Goal: Information Seeking & Learning: Check status

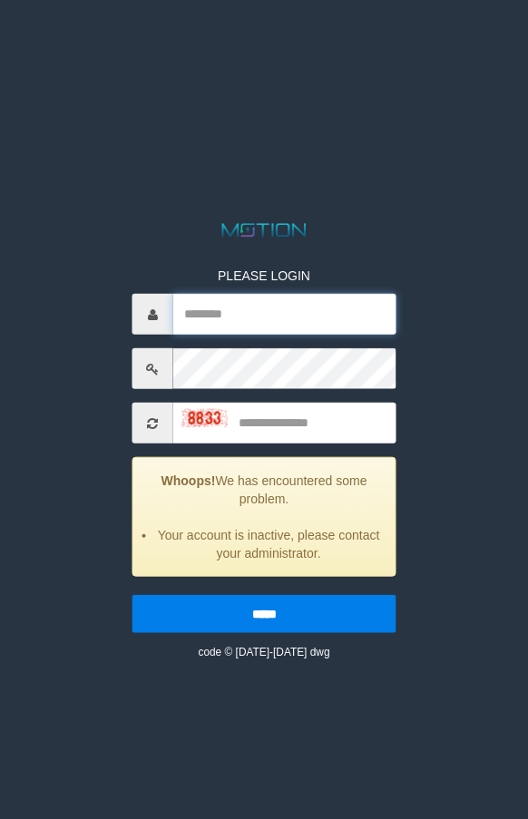
type input "*******"
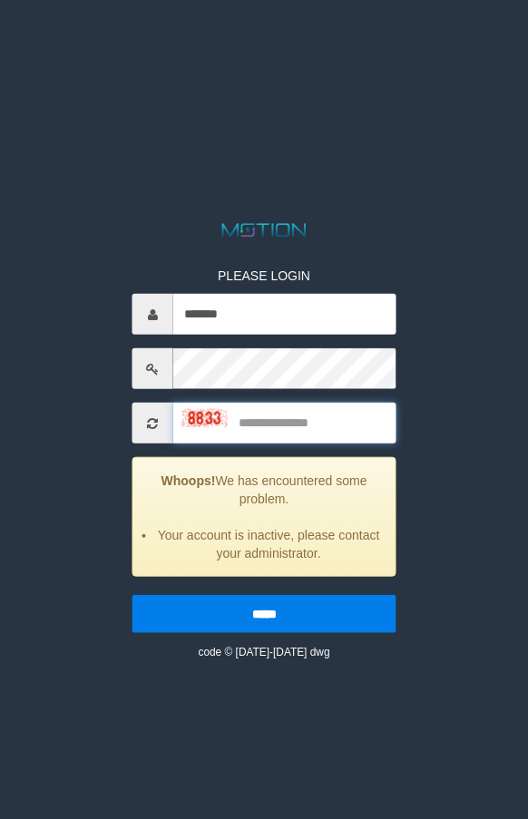
click at [269, 423] on input "text" at bounding box center [284, 423] width 223 height 41
type input "****"
click at [132, 595] on input "*****" at bounding box center [264, 614] width 264 height 38
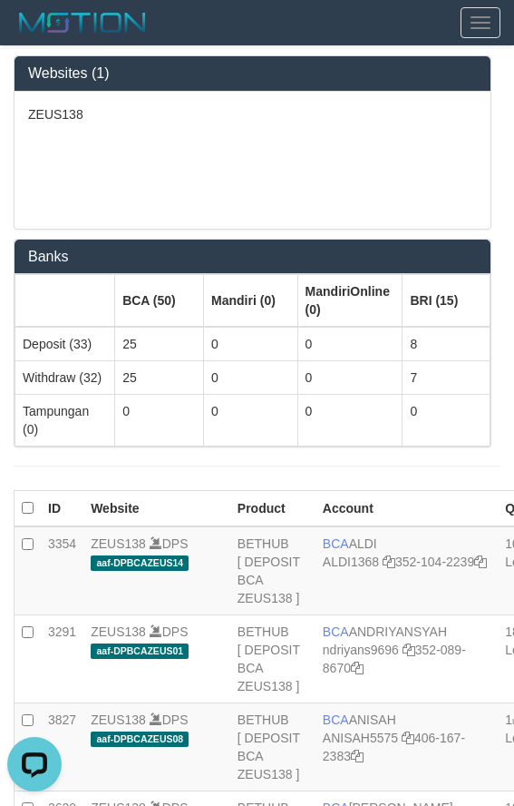
click at [176, 179] on div "ZEUS138" at bounding box center [253, 160] width 476 height 137
click at [76, 201] on div "ZEUS138" at bounding box center [253, 160] width 476 height 137
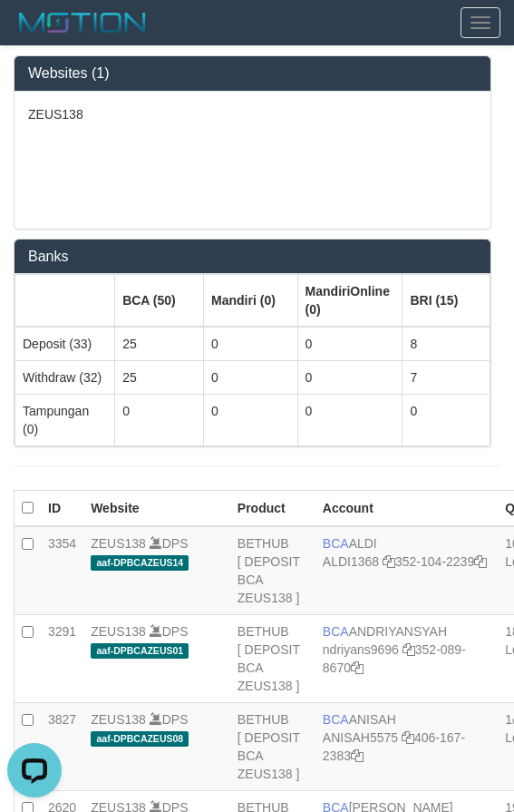
click at [152, 143] on div "ZEUS138" at bounding box center [253, 160] width 476 height 137
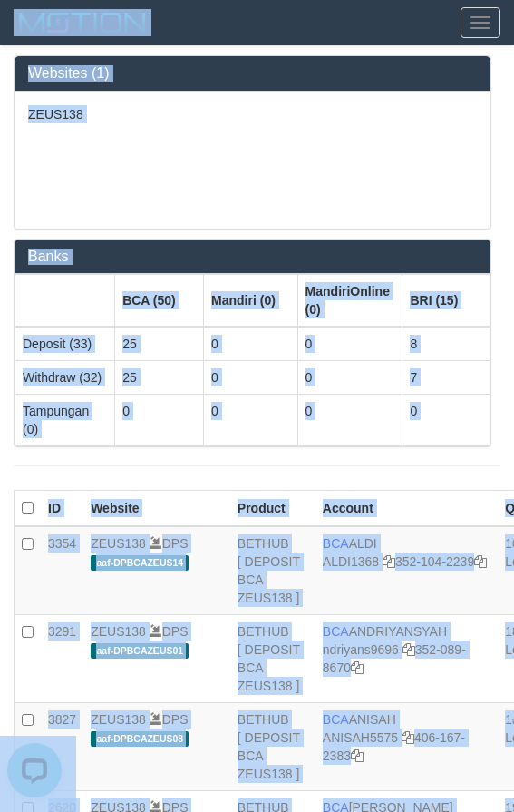
click at [177, 45] on nav "Toggle navigation Home Bank Deposit History PGA History Withdraw WD List Report…" at bounding box center [257, 23] width 514 height 46
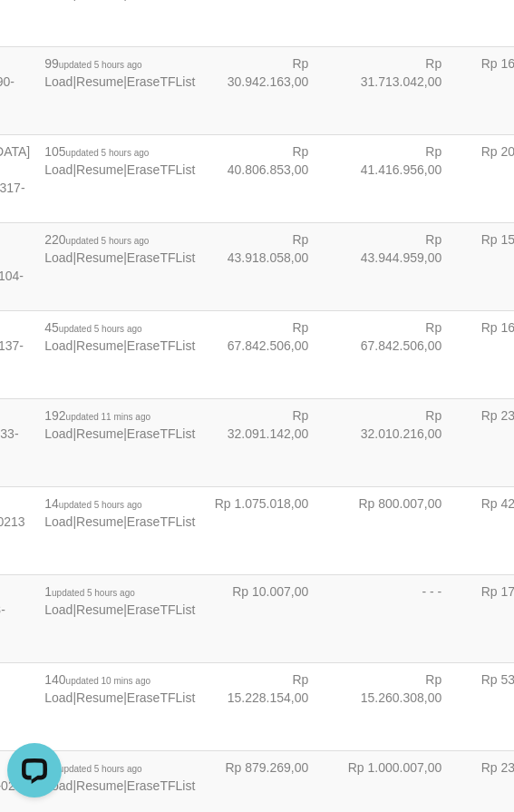
scroll to position [3198, 105]
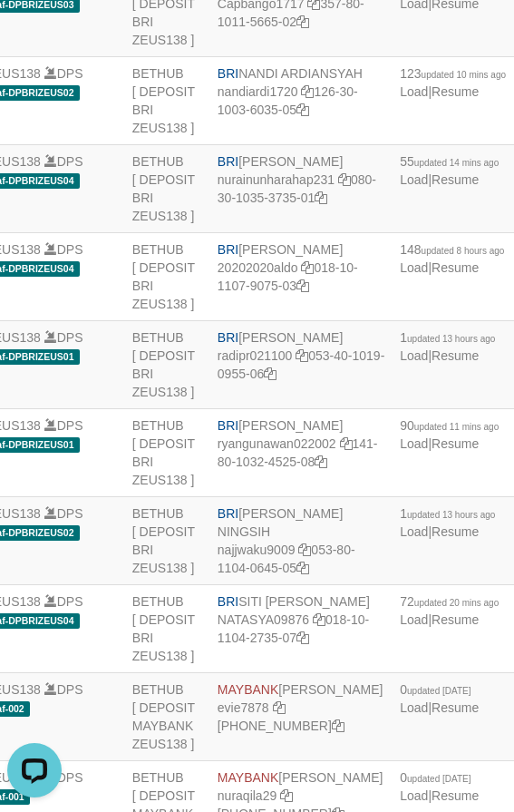
drag, startPoint x: 266, startPoint y: 358, endPoint x: 271, endPoint y: 378, distance: 20.7
copy td "BNI REYHAN ALMANSYAH"
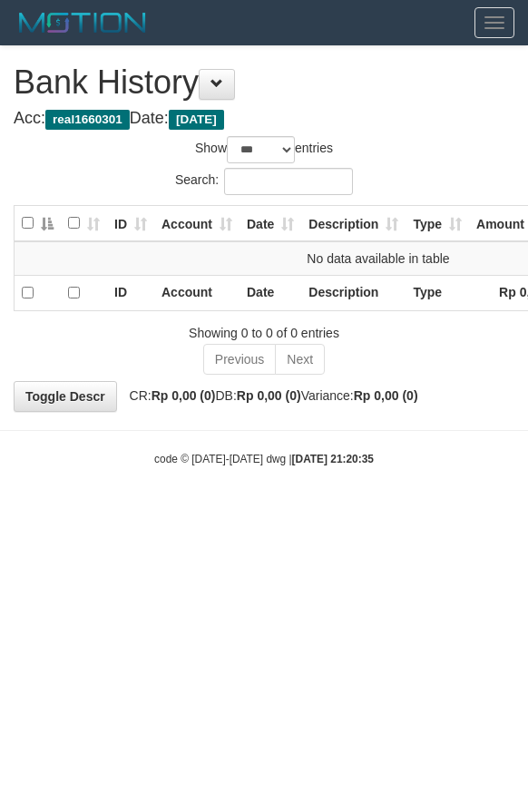
select select "***"
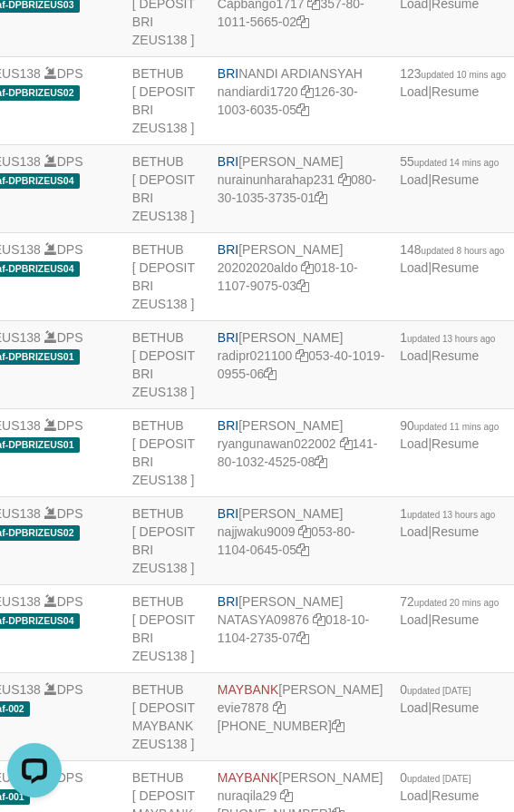
copy td "BNI REYHAN ALMANSYAH"
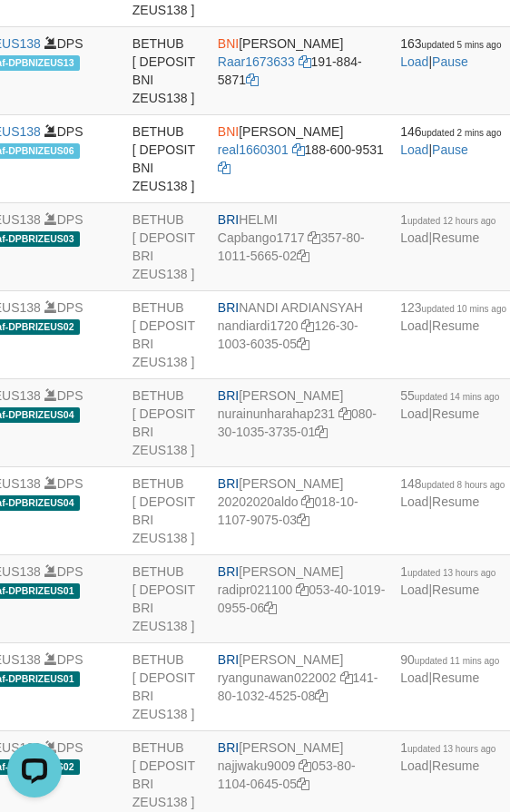
scroll to position [3596, 105]
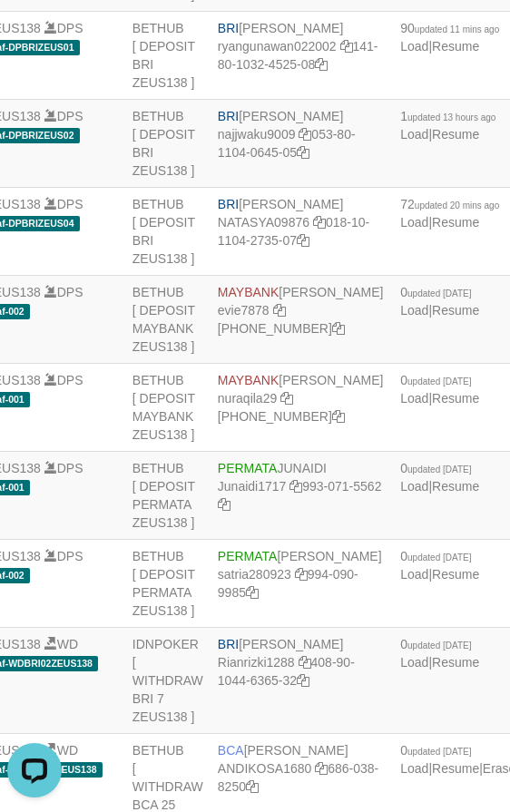
drag, startPoint x: 260, startPoint y: 348, endPoint x: 0, endPoint y: 262, distance: 274.0
copy td "BRI REVALDO SAGITA"
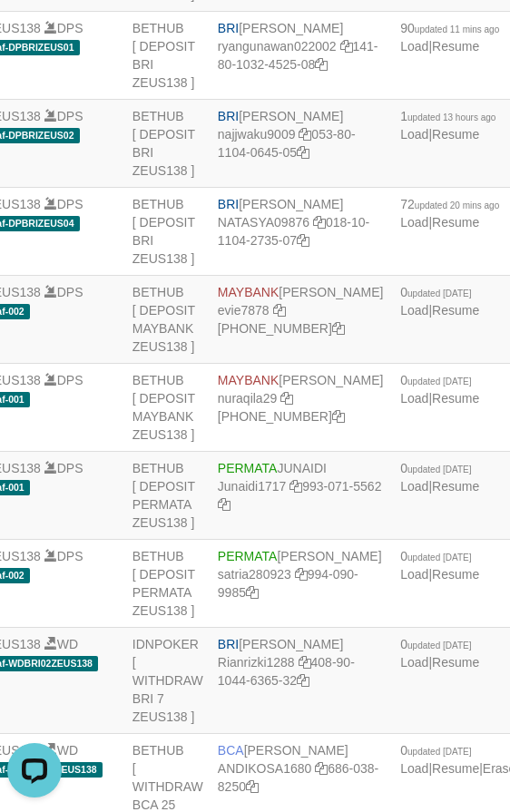
drag, startPoint x: 386, startPoint y: 347, endPoint x: 409, endPoint y: 363, distance: 28.7
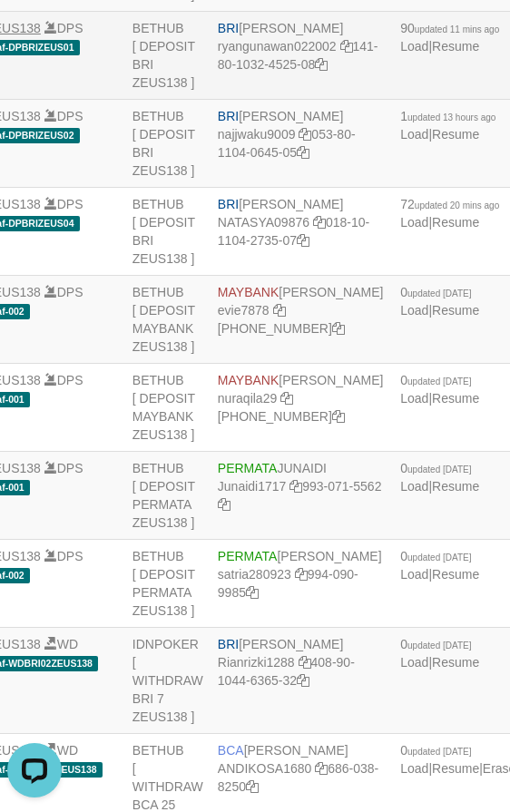
copy span "updated 8 hours ago"
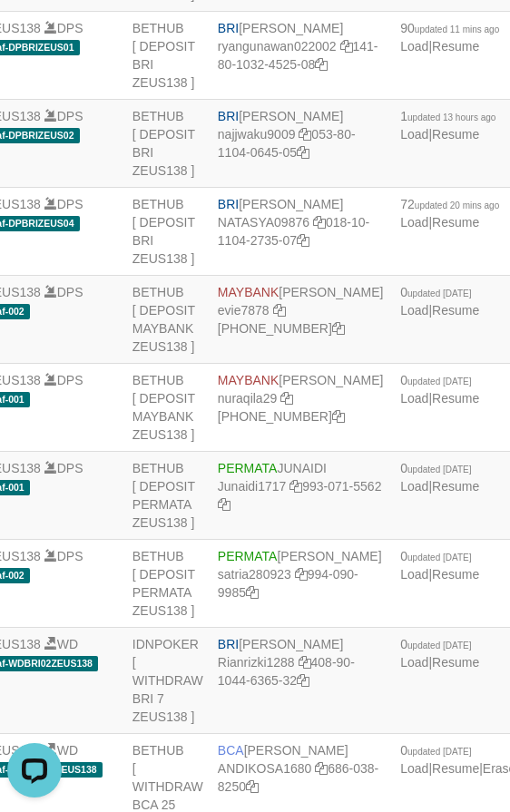
scroll to position [3596, 198]
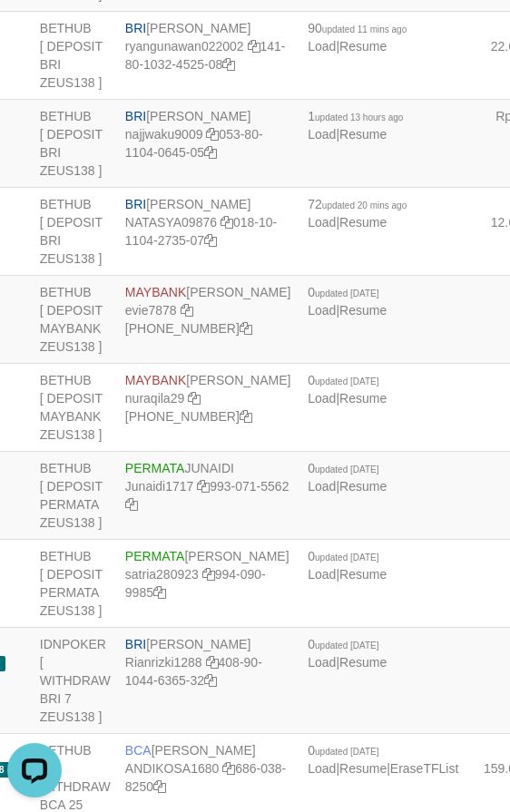
copy td "BRI REVALDO SAGITA"
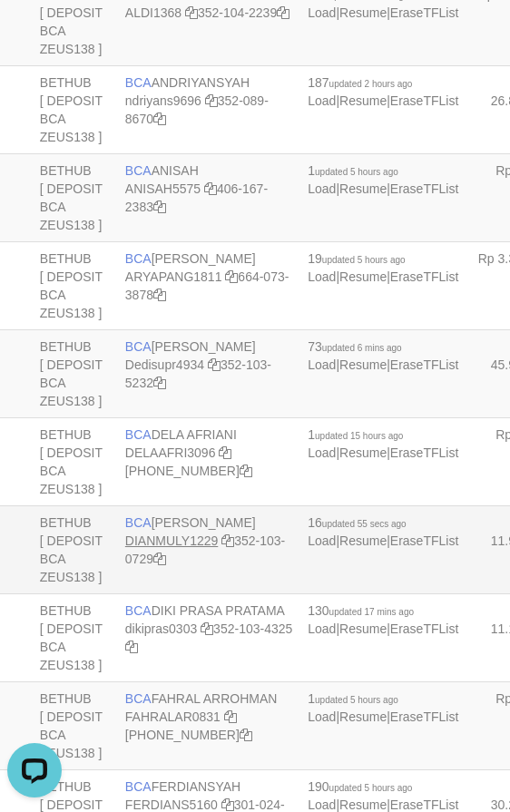
scroll to position [730, 198]
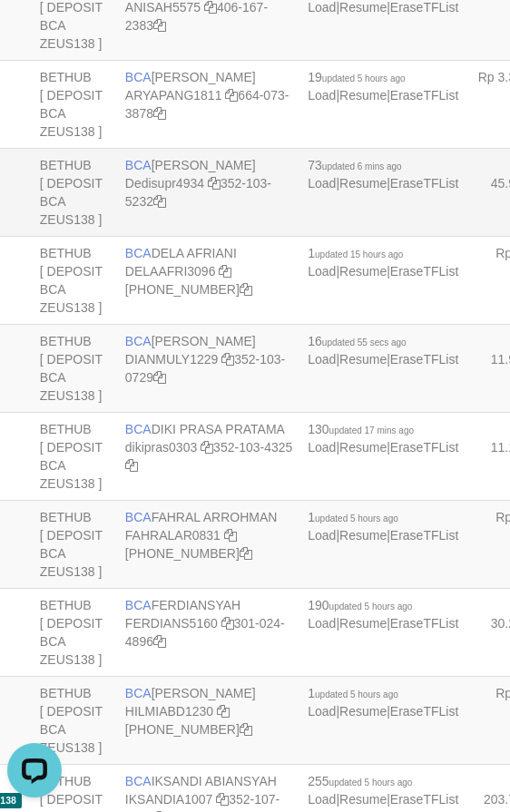
click at [168, 237] on td "BCA DEDI SUPRATMAN Dedisupr4934 352-103-5232" at bounding box center [209, 193] width 182 height 88
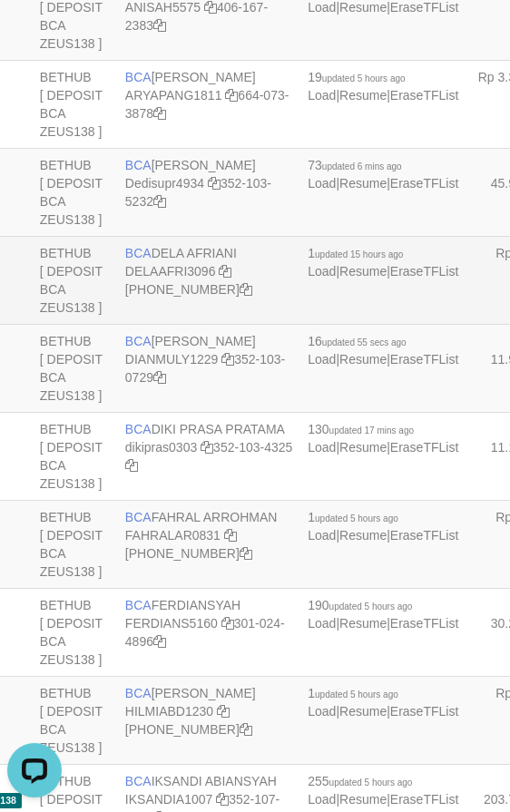
click at [181, 325] on td "BCA DELA AFRIANI DELAAFRI3096 869-245-8639" at bounding box center [209, 281] width 182 height 88
copy td "BCA DELA AFRIANI"
click at [182, 279] on link "DELAAFRI3096" at bounding box center [170, 271] width 91 height 15
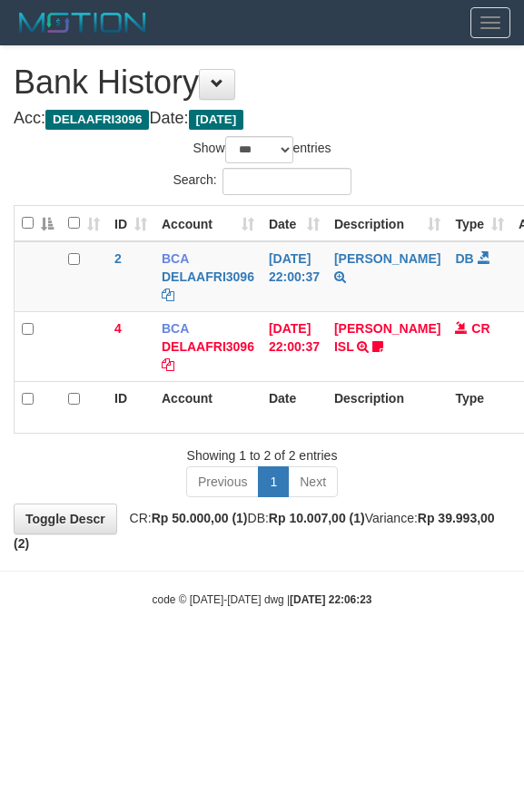
select select "***"
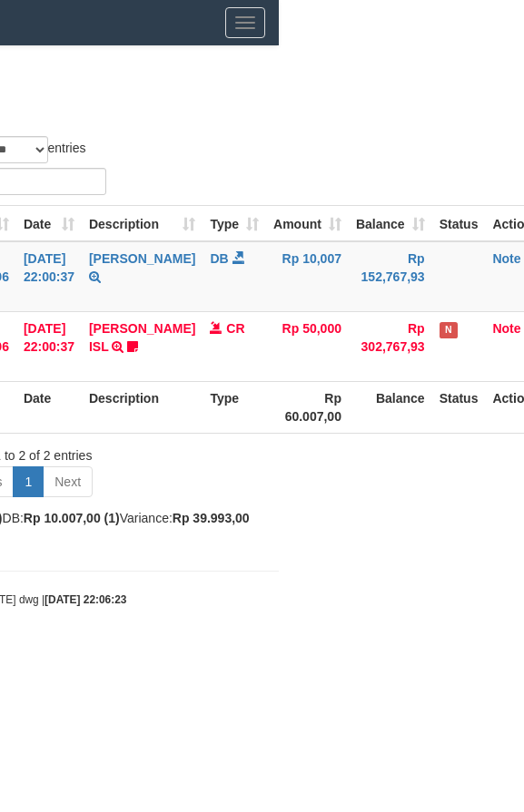
scroll to position [0, 239]
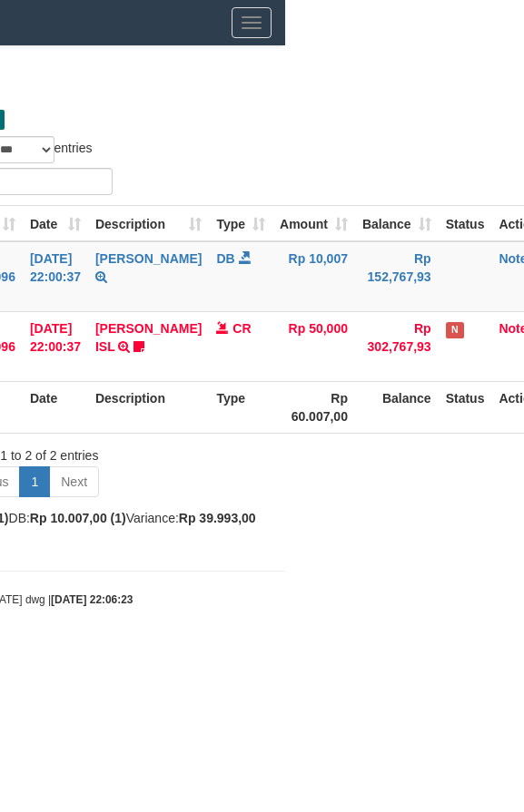
drag, startPoint x: 144, startPoint y: 824, endPoint x: 294, endPoint y: 811, distance: 150.2
click at [285, 653] on html "Toggle navigation Home Bank Deposit History PGA History Withdraw WD List Report…" at bounding box center [23, 326] width 524 height 653
click at [122, 52] on div "**********" at bounding box center [23, 299] width 524 height 506
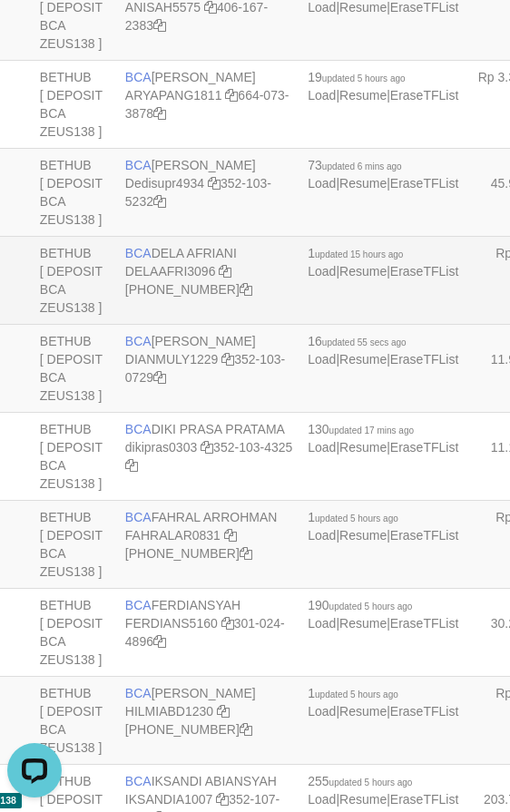
click at [233, 325] on td "BCA DELA AFRIANI DELAAFRI3096 869-245-8639" at bounding box center [209, 281] width 182 height 88
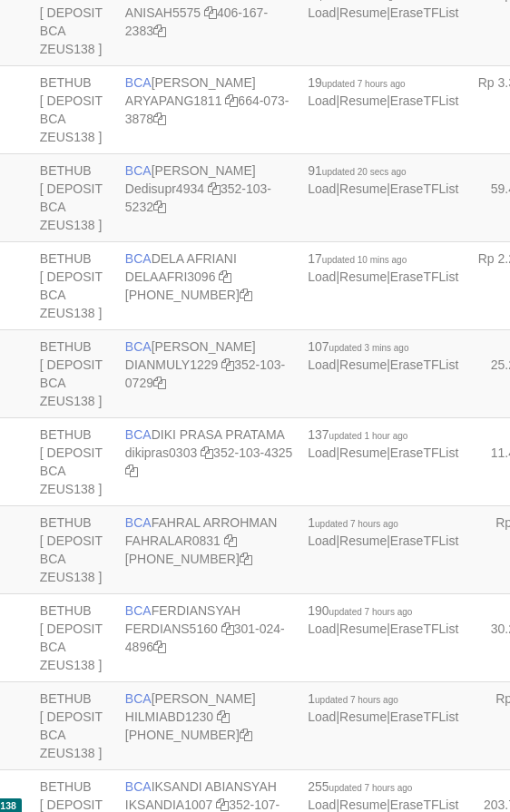
click at [162, 330] on td "BCA DELA AFRIANI DELAAFRI3096 [PHONE_NUMBER]" at bounding box center [209, 286] width 182 height 88
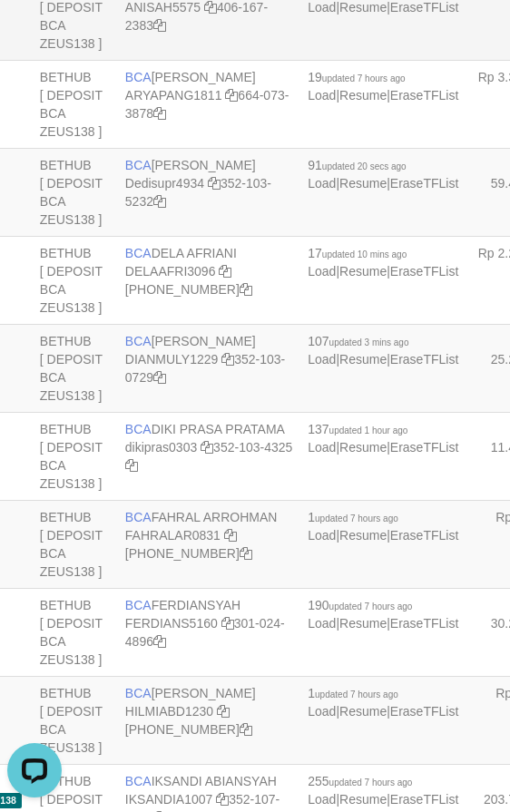
scroll to position [3914, 198]
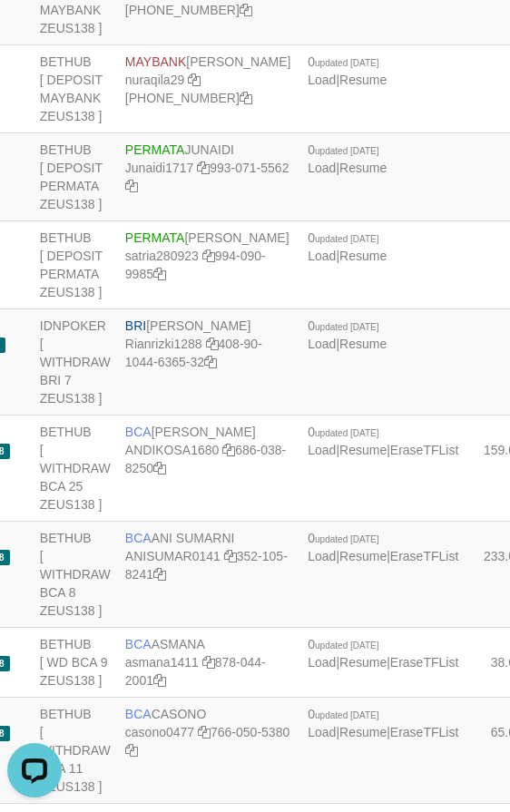
copy td "BRI SITI KURNIA NINGSIH"
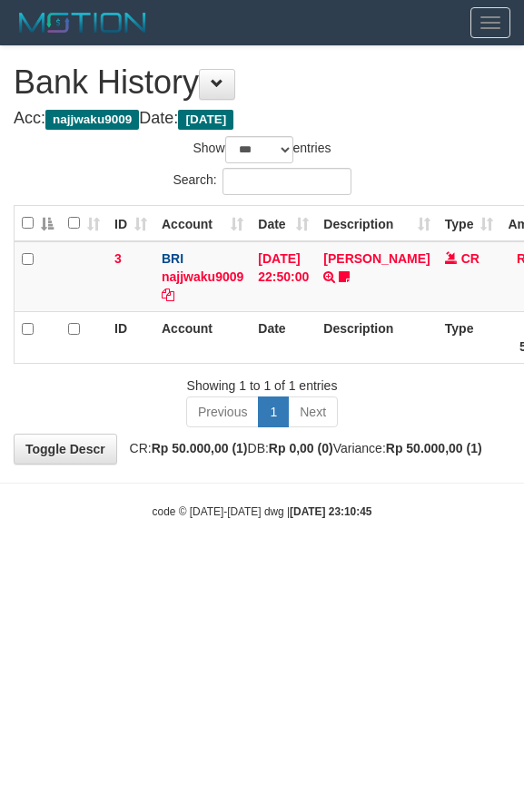
select select "***"
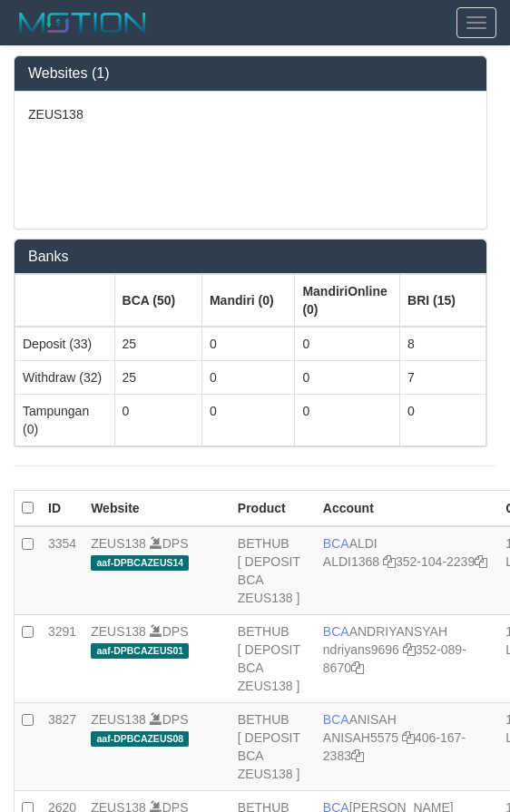
scroll to position [3914, 198]
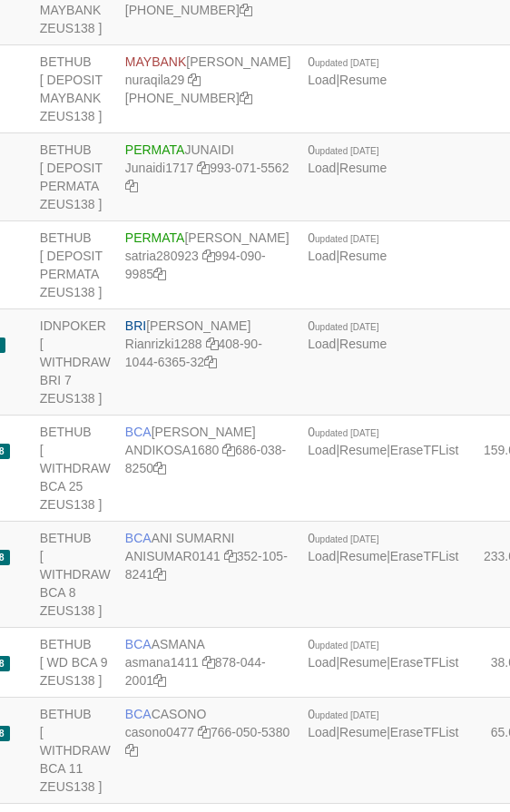
drag, startPoint x: 264, startPoint y: 347, endPoint x: 330, endPoint y: 355, distance: 66.7
copy span "updated 3 mins ago"
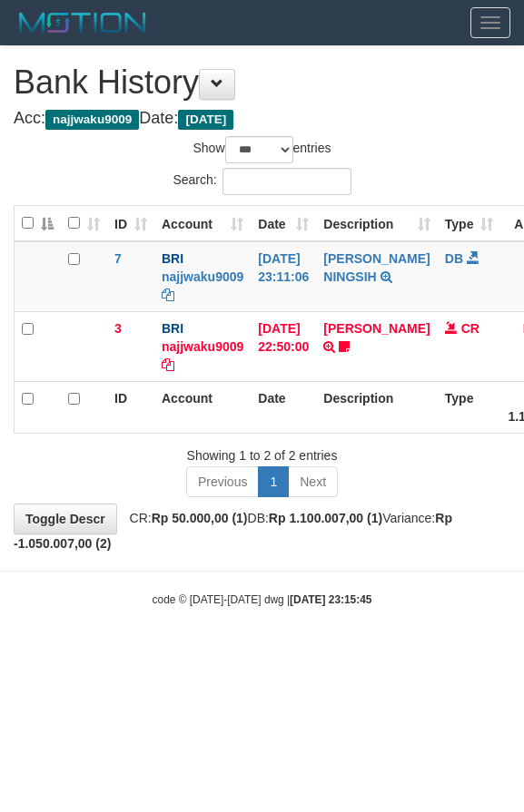
select select "***"
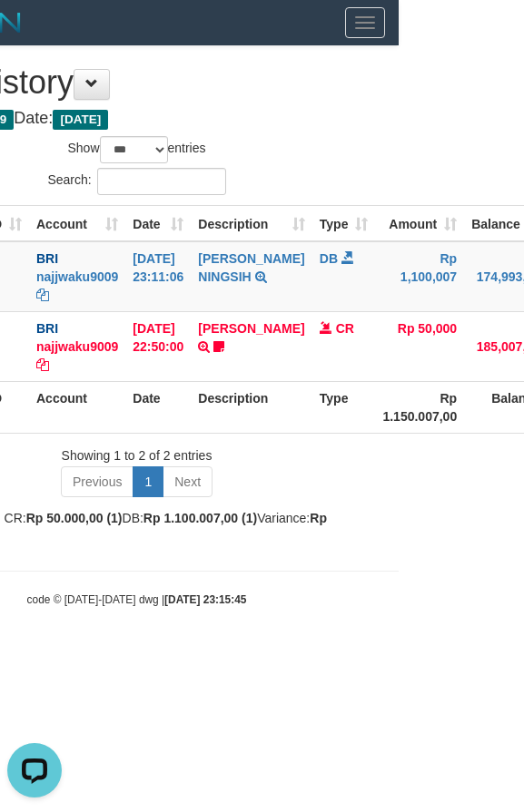
scroll to position [0, 123]
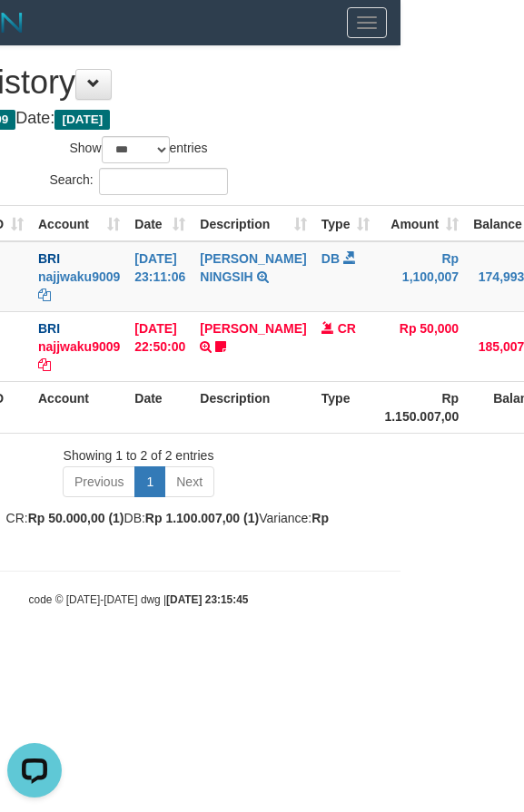
click at [133, 646] on body "Toggle navigation Home Bank Deposit History PGA History Withdraw WD List Report…" at bounding box center [139, 326] width 524 height 653
drag, startPoint x: 205, startPoint y: 92, endPoint x: 54, endPoint y: 24, distance: 164.9
click at [202, 91] on h1 "Bank History" at bounding box center [138, 82] width 496 height 36
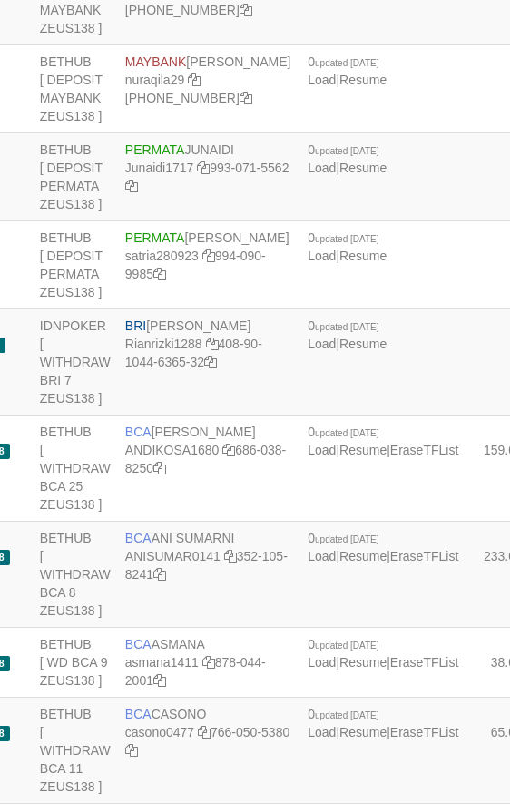
scroll to position [3914, 198]
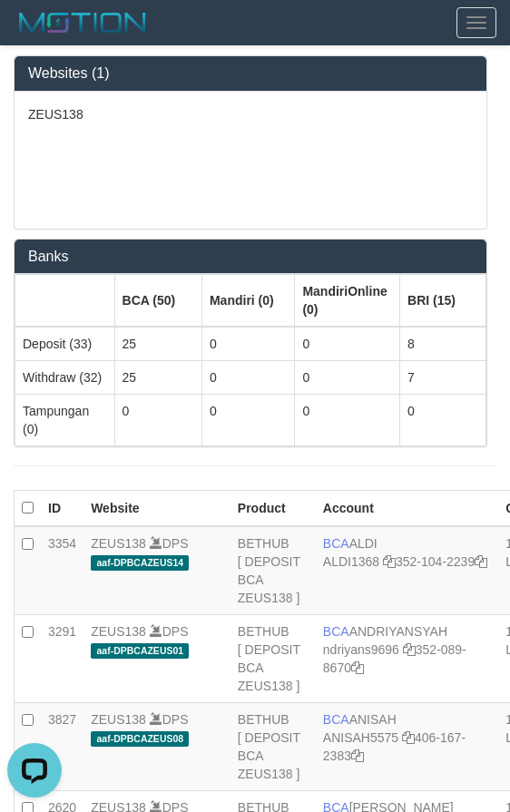
scroll to position [2049, 0]
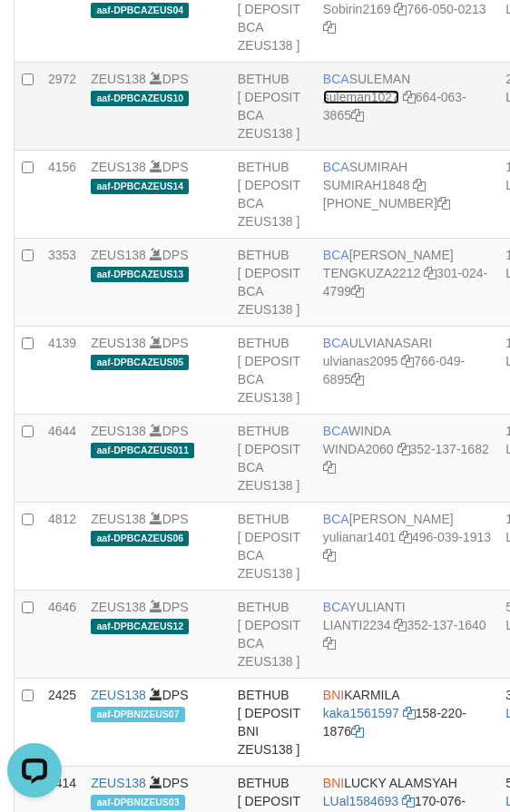
click at [362, 104] on link "suleman1027" at bounding box center [361, 97] width 76 height 15
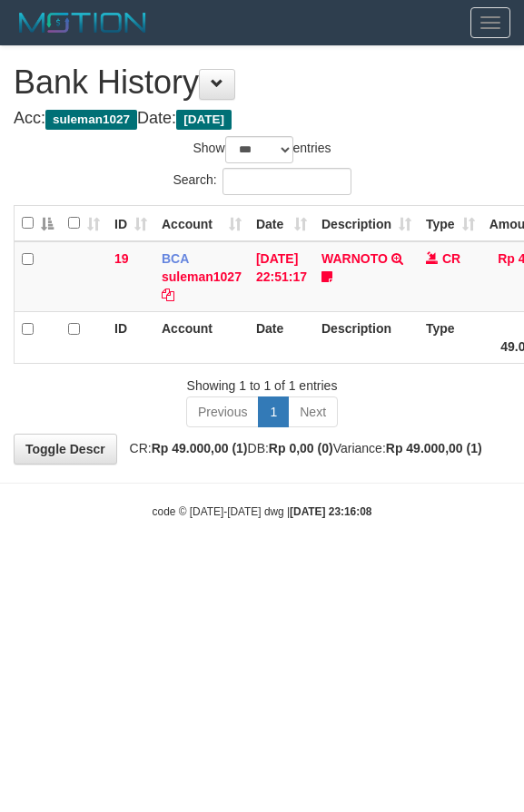
select select "***"
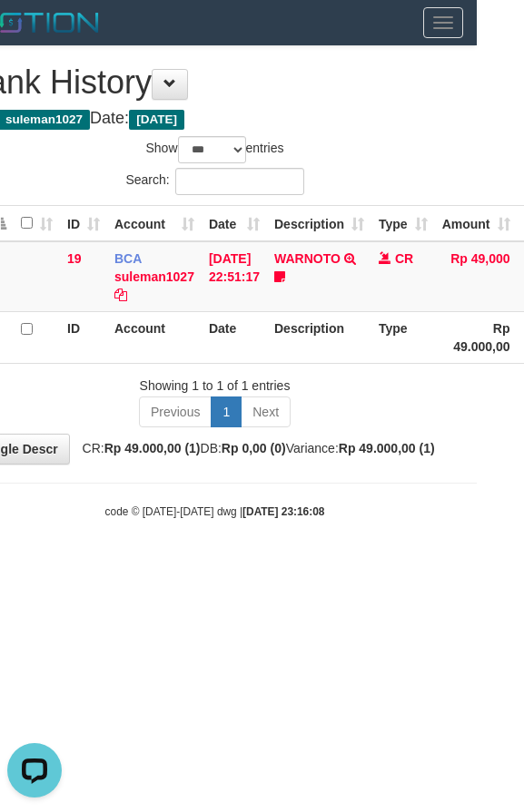
scroll to position [0, 245]
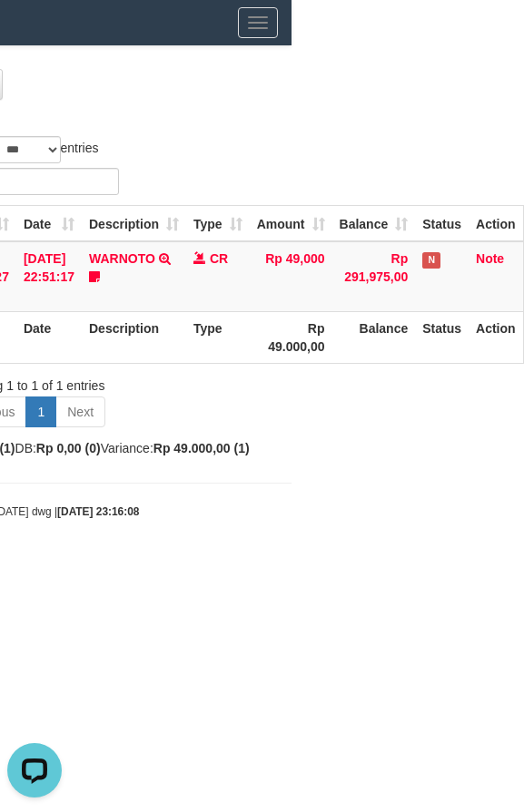
drag, startPoint x: 281, startPoint y: 112, endPoint x: 168, endPoint y: 64, distance: 122.8
click at [276, 109] on html "Toggle navigation Home Bank Deposit History PGA History Withdraw WD List Report…" at bounding box center [30, 282] width 524 height 565
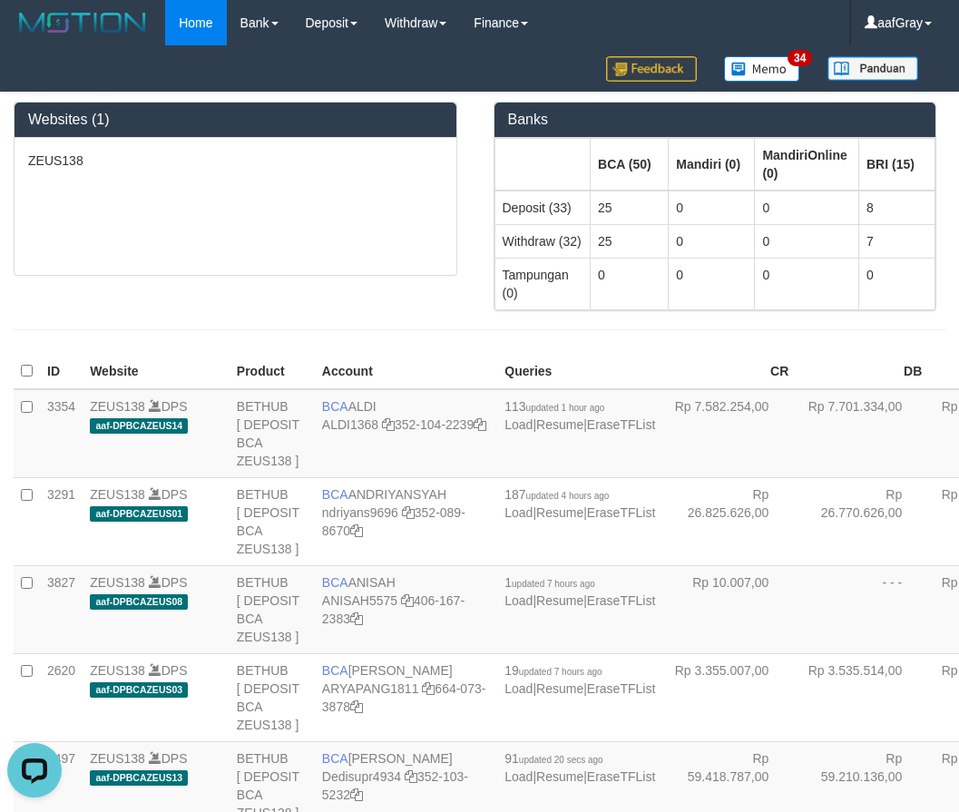
click at [509, 342] on div at bounding box center [479, 329] width 959 height 37
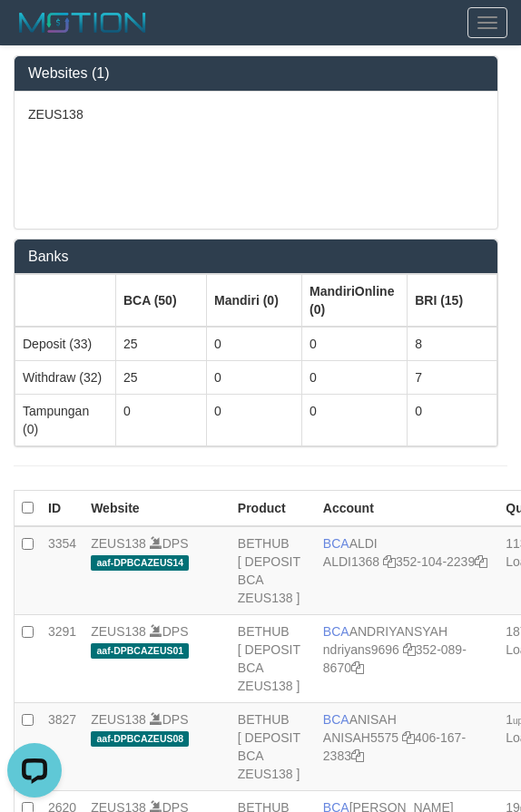
drag, startPoint x: 221, startPoint y: 162, endPoint x: 210, endPoint y: 199, distance: 38.2
click at [221, 162] on div "ZEUS138" at bounding box center [256, 160] width 483 height 137
click at [210, 136] on div "ZEUS138" at bounding box center [256, 160] width 483 height 137
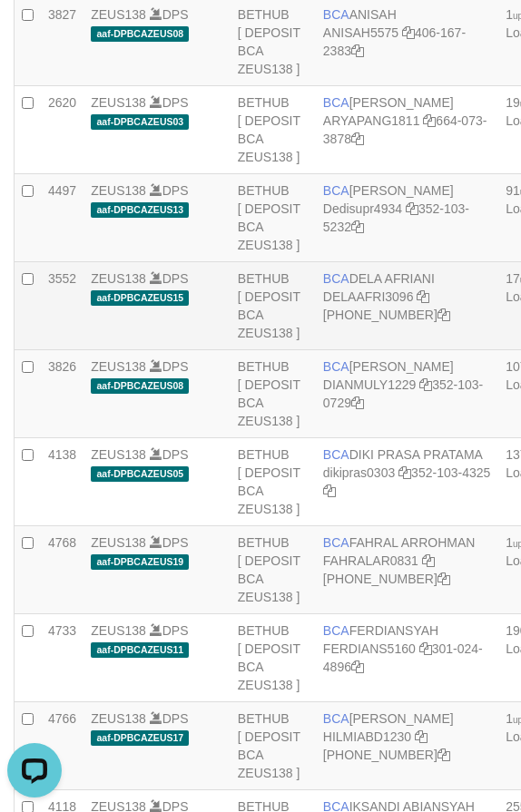
click at [413, 350] on td "BCA DELA AFRIANI DELAAFRI3096 [PHONE_NUMBER]" at bounding box center [407, 306] width 182 height 88
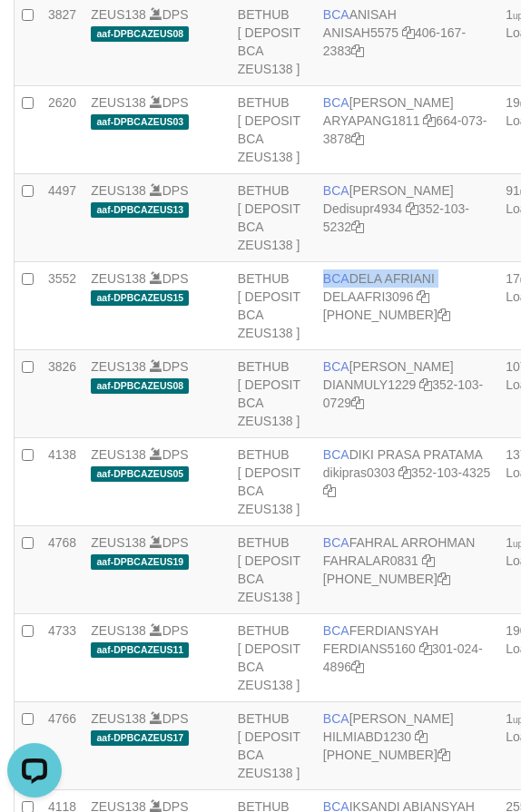
copy td "BCA DELA AFRIANI"
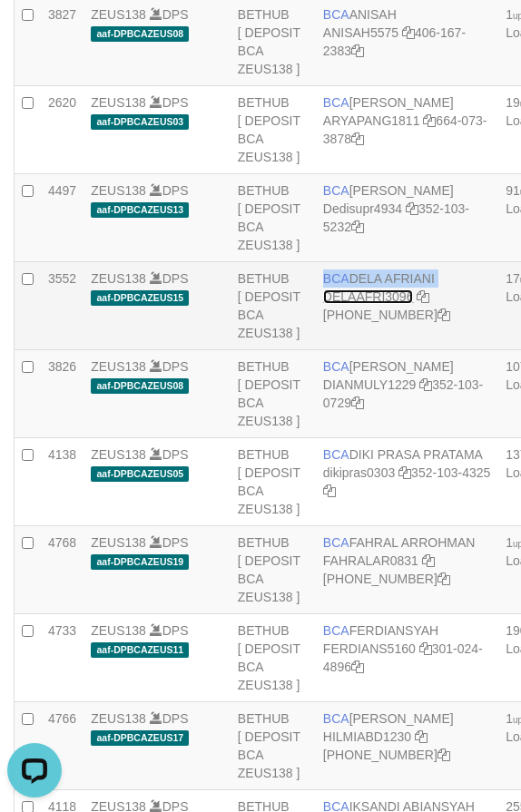
click at [356, 304] on link "DELAAFRI3096" at bounding box center [368, 296] width 91 height 15
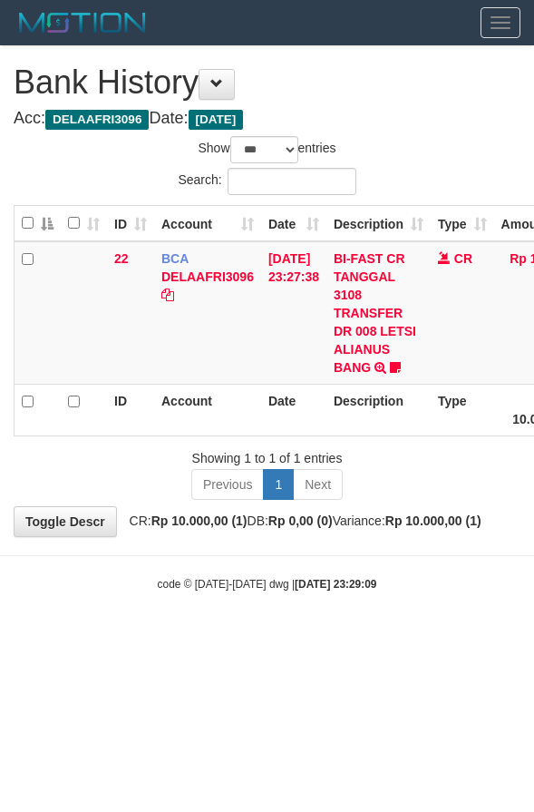
select select "***"
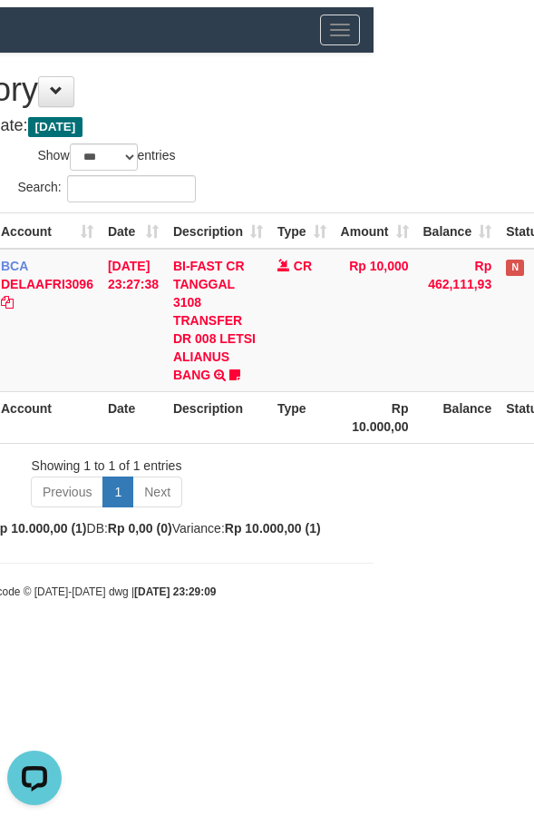
scroll to position [0, 247]
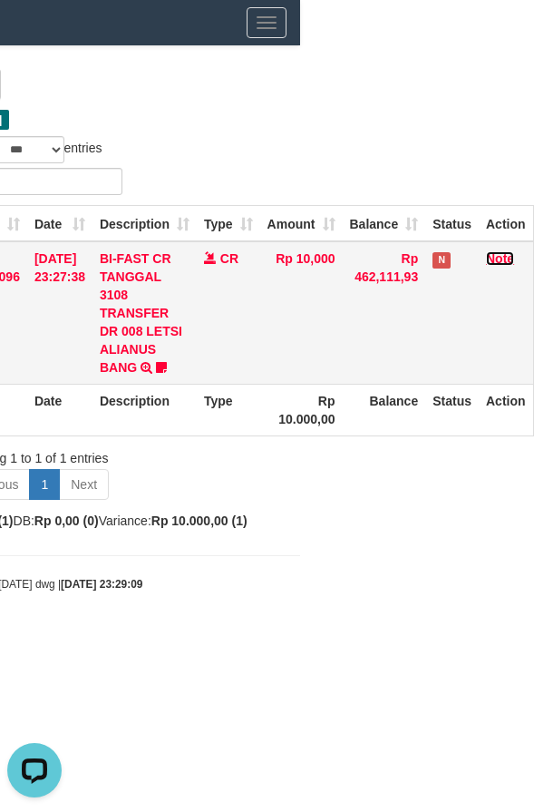
click at [509, 264] on link "Note" at bounding box center [500, 258] width 28 height 15
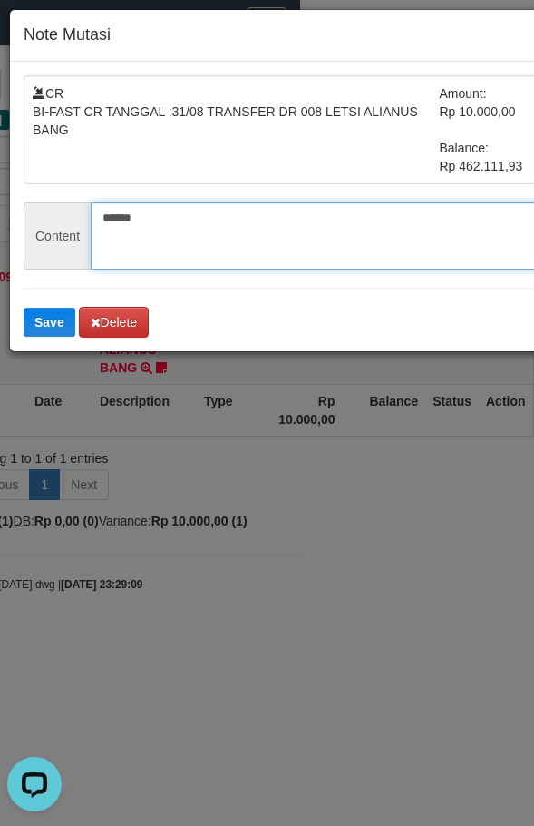
click at [147, 217] on textarea "******" at bounding box center [338, 235] width 494 height 67
click at [121, 220] on textarea "******" at bounding box center [338, 235] width 494 height 67
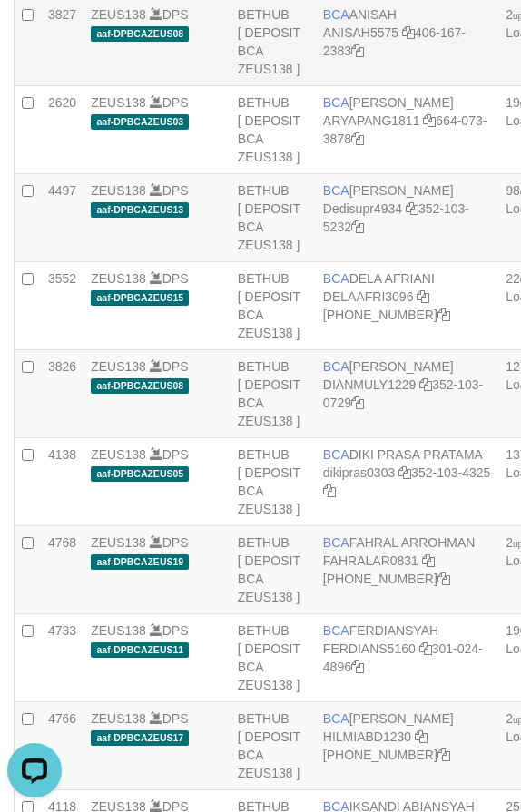
click at [173, 86] on td "ZEUS138 DPS aaf-DPBCAZEUS08" at bounding box center [156, 42] width 147 height 88
click at [149, 262] on td "ZEUS138 DPS aaf-DPBCAZEUS13" at bounding box center [156, 218] width 147 height 88
click at [416, 438] on td "BCA [PERSON_NAME] DIANMULY1229 352-103-0729" at bounding box center [407, 394] width 182 height 88
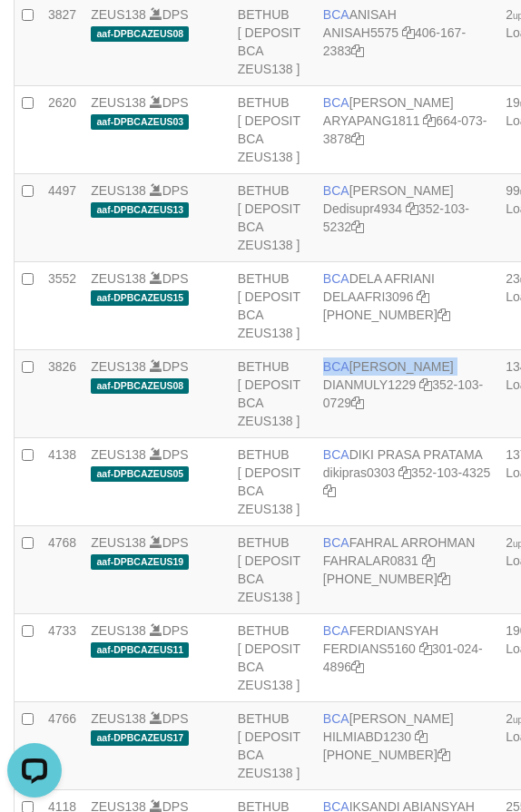
copy td "BCA [PERSON_NAME]"
click at [389, 438] on td "BCA [PERSON_NAME] DIANMULY1229 352-103-0729" at bounding box center [407, 394] width 182 height 88
